Goal: Task Accomplishment & Management: Manage account settings

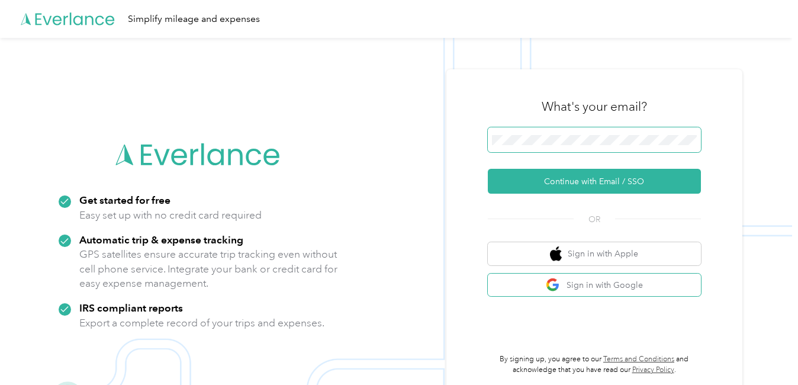
drag, startPoint x: 513, startPoint y: 285, endPoint x: 567, endPoint y: 149, distance: 145.9
click at [513, 285] on button "Sign in with Google" at bounding box center [594, 285] width 213 height 23
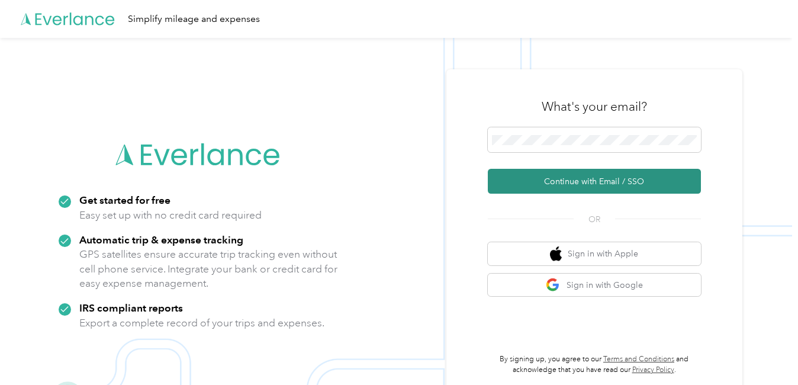
click at [567, 182] on button "Continue with Email / SSO" at bounding box center [594, 181] width 213 height 25
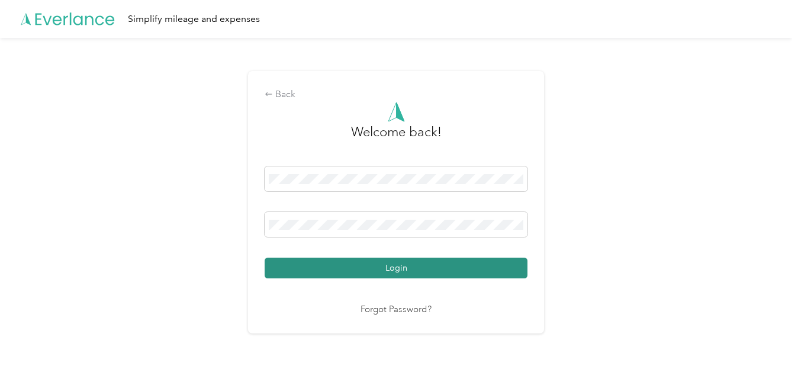
click at [348, 261] on div "Login" at bounding box center [396, 222] width 263 height 112
click at [346, 267] on button "Login" at bounding box center [396, 268] width 263 height 21
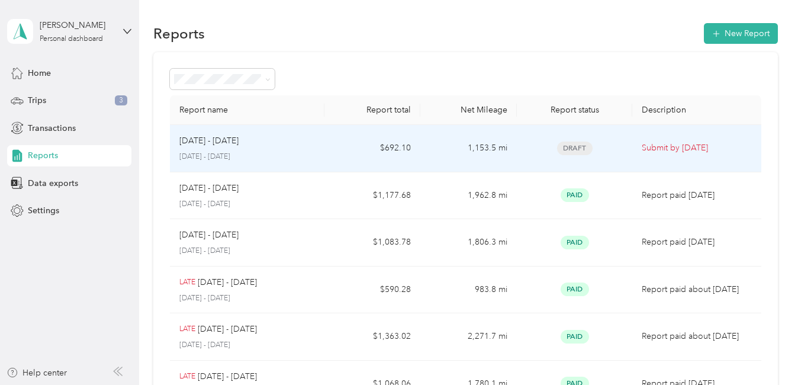
click at [624, 152] on td "Draft" at bounding box center [574, 148] width 115 height 47
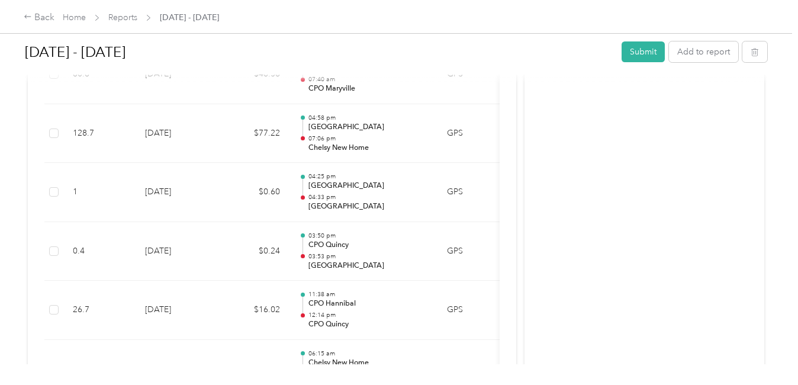
scroll to position [1221, 0]
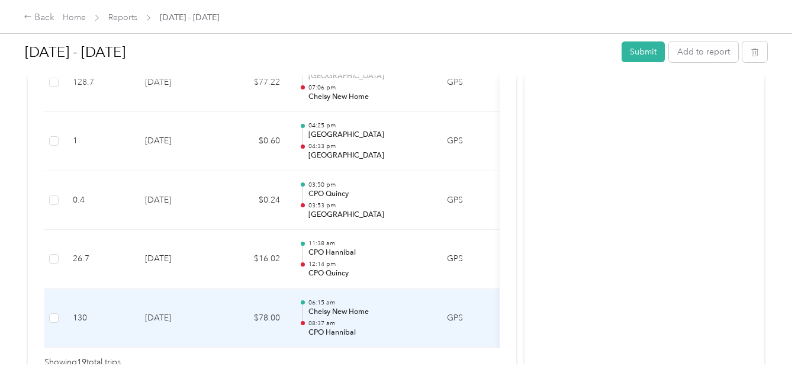
click at [399, 319] on p "08:37 am" at bounding box center [369, 323] width 120 height 8
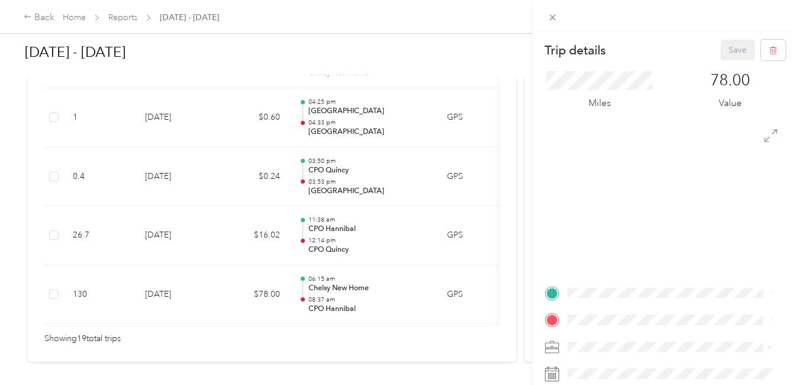
scroll to position [1292, 0]
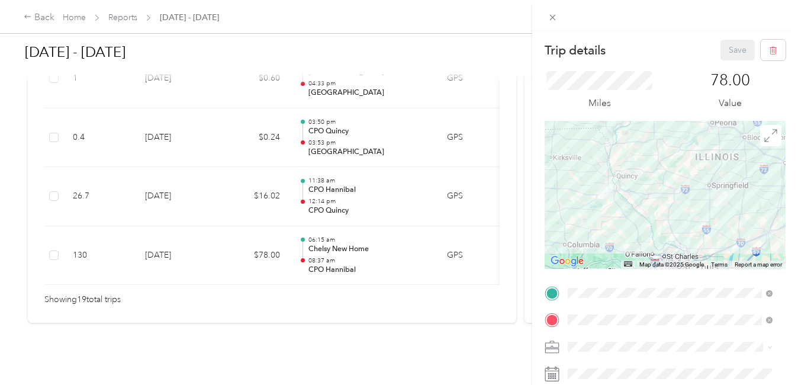
drag, startPoint x: 490, startPoint y: 284, endPoint x: 491, endPoint y: 271, distance: 13.6
click at [491, 274] on div "Trip details Save This trip cannot be edited because it is either under review,…" at bounding box center [399, 192] width 798 height 385
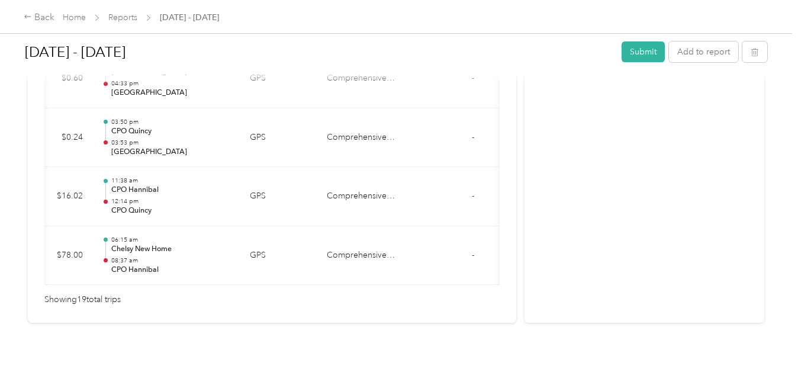
scroll to position [0, 221]
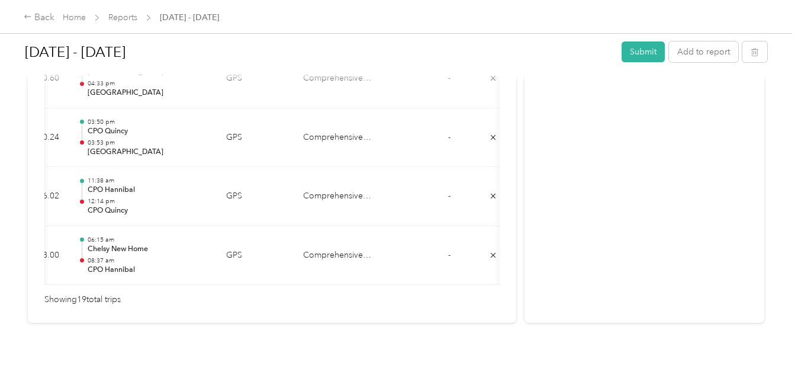
drag, startPoint x: 519, startPoint y: 90, endPoint x: 522, endPoint y: 82, distance: 8.8
click at [643, 56] on button "Submit" at bounding box center [643, 51] width 43 height 21
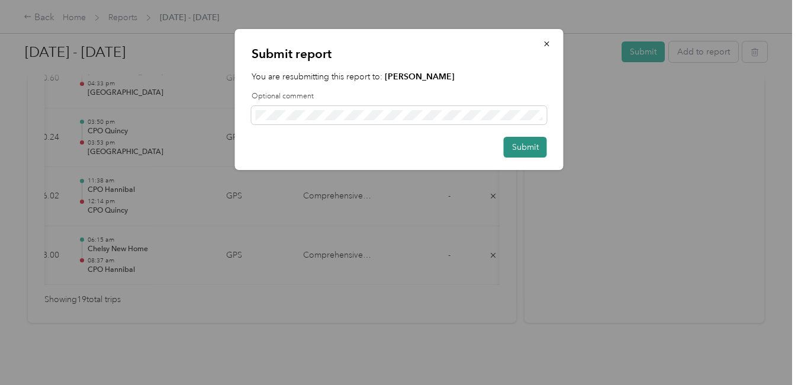
click at [524, 152] on button "Submit" at bounding box center [525, 147] width 43 height 21
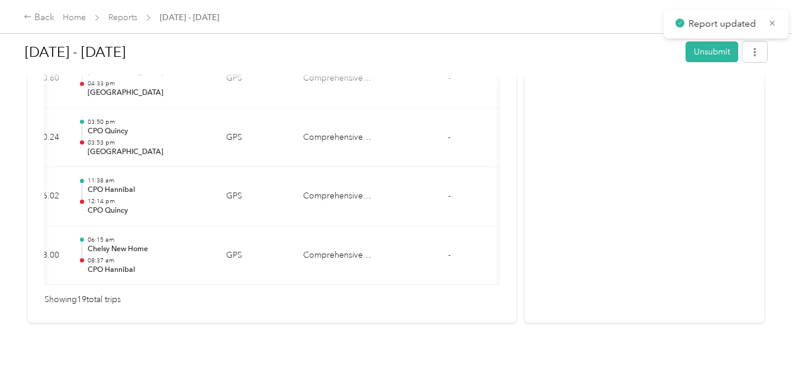
scroll to position [1263, 0]
click at [752, 59] on button "button" at bounding box center [755, 51] width 25 height 21
click at [733, 96] on span "Download" at bounding box center [718, 95] width 39 height 12
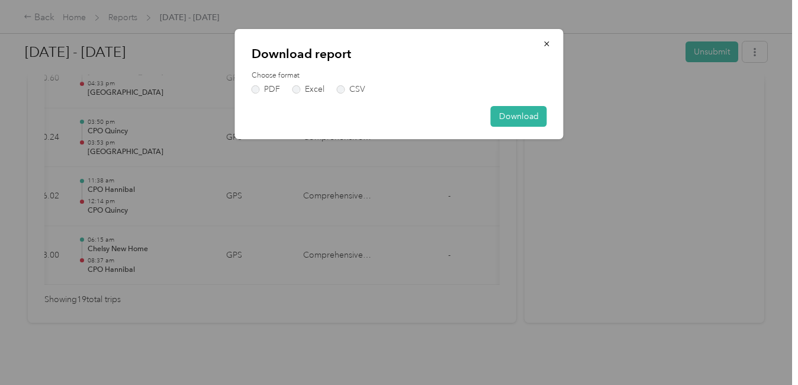
click at [262, 84] on div "Choose format PDF Excel CSV" at bounding box center [400, 81] width 296 height 23
click at [270, 88] on label "PDF" at bounding box center [266, 89] width 28 height 8
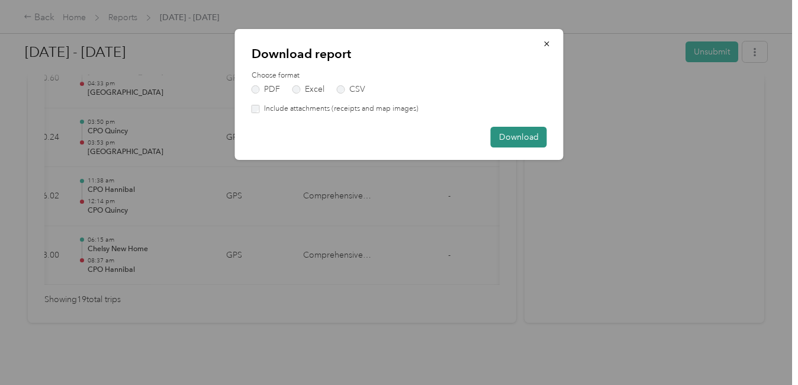
click at [518, 131] on button "Download" at bounding box center [519, 137] width 56 height 21
